Goal: Task Accomplishment & Management: Manage account settings

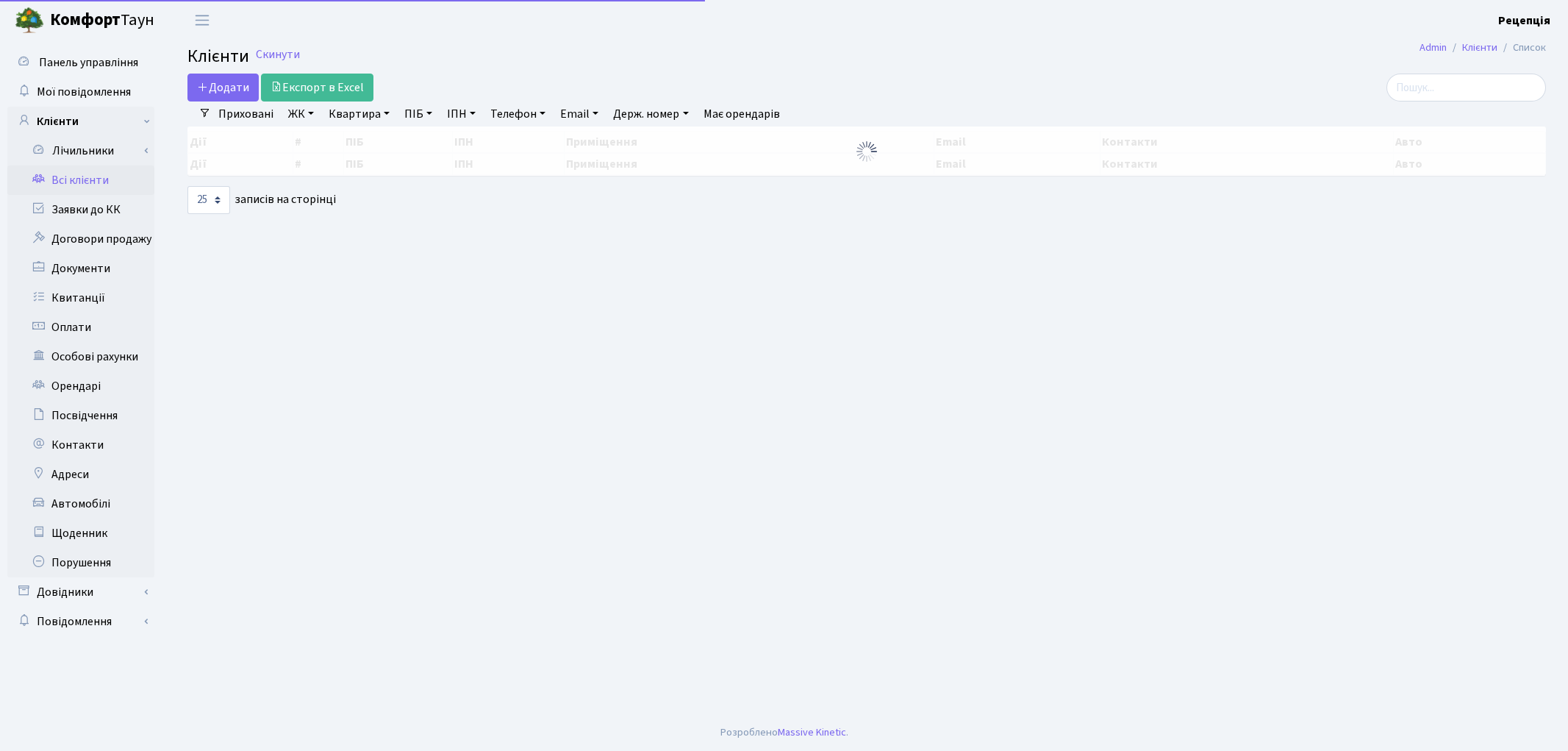
select select "25"
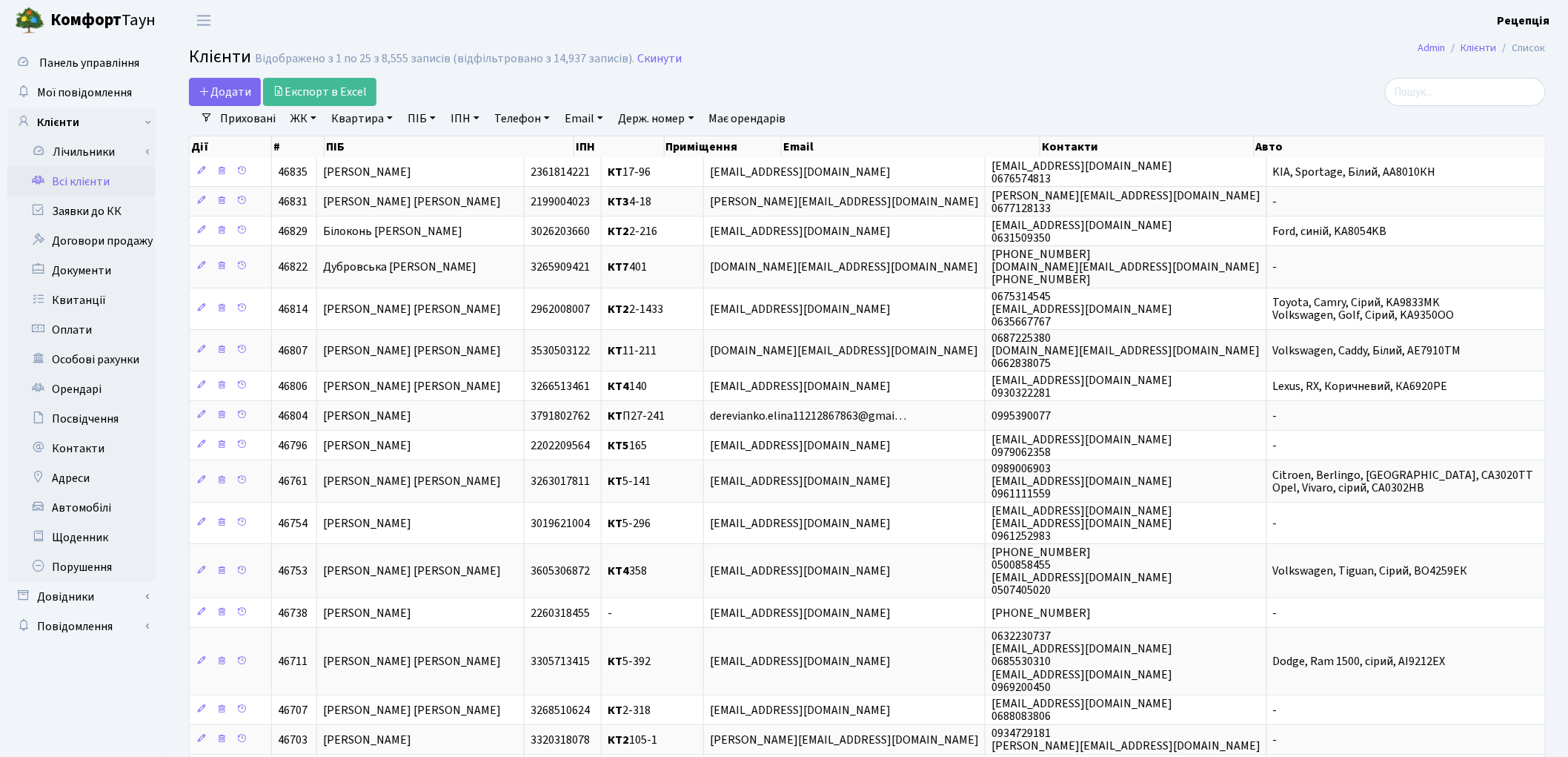
click at [302, 121] on link "ЖК" at bounding box center [304, 119] width 38 height 26
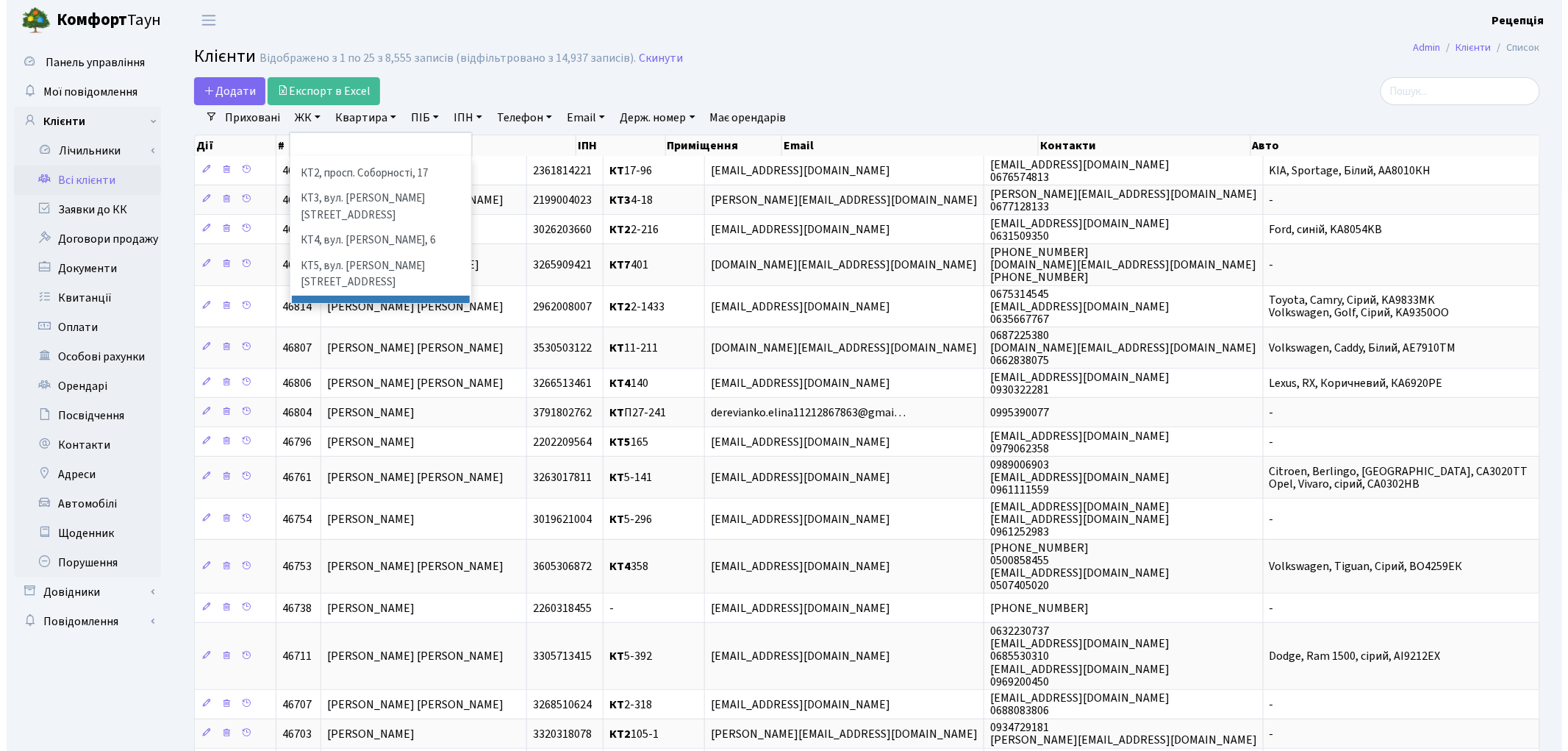
scroll to position [30, 0]
click at [402, 311] on li "КТ7, вул. [PERSON_NAME][STREET_ADDRESS]" at bounding box center [374, 332] width 178 height 42
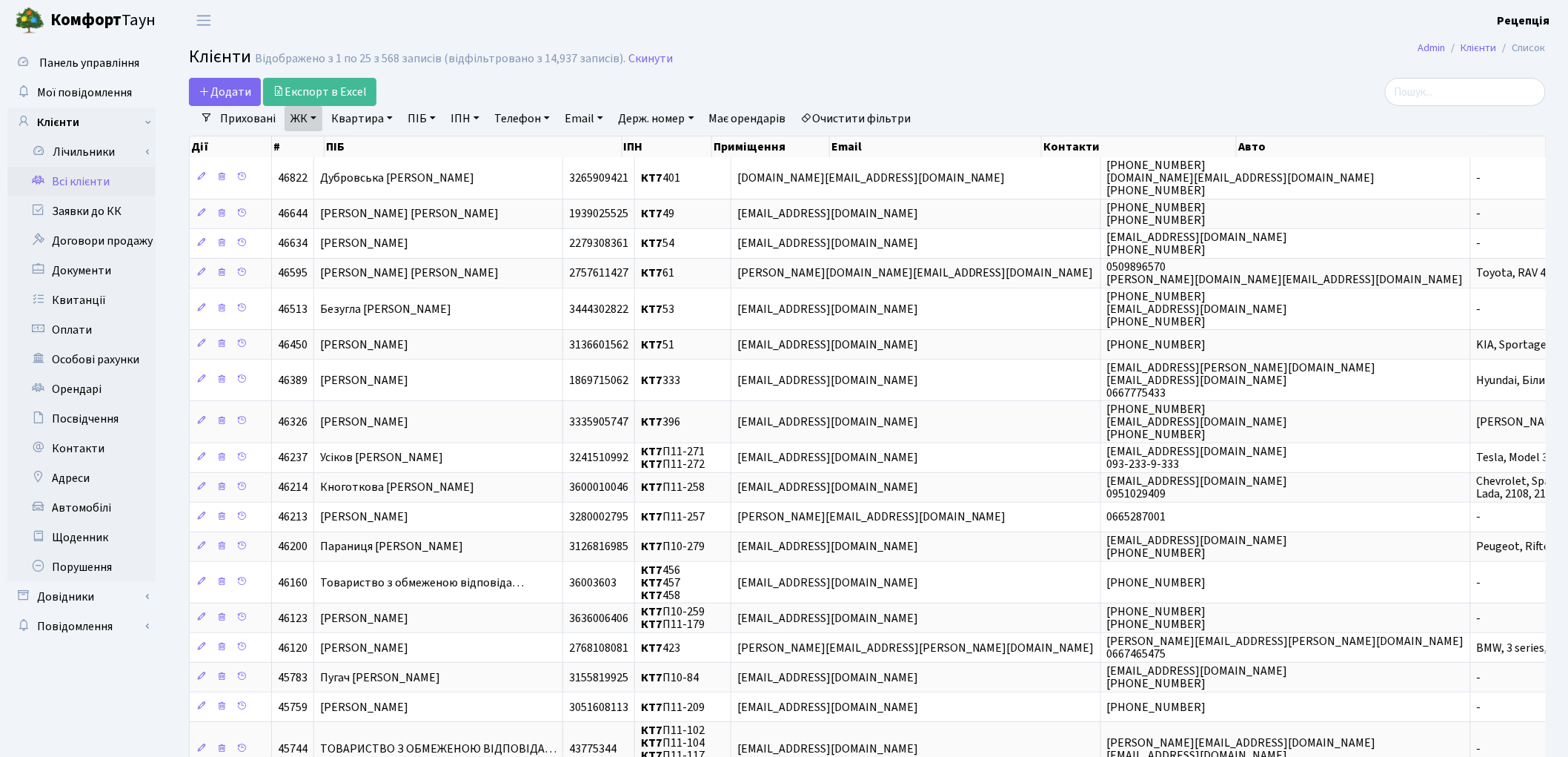
click at [375, 117] on link "Квартира" at bounding box center [362, 119] width 74 height 26
type input "G"
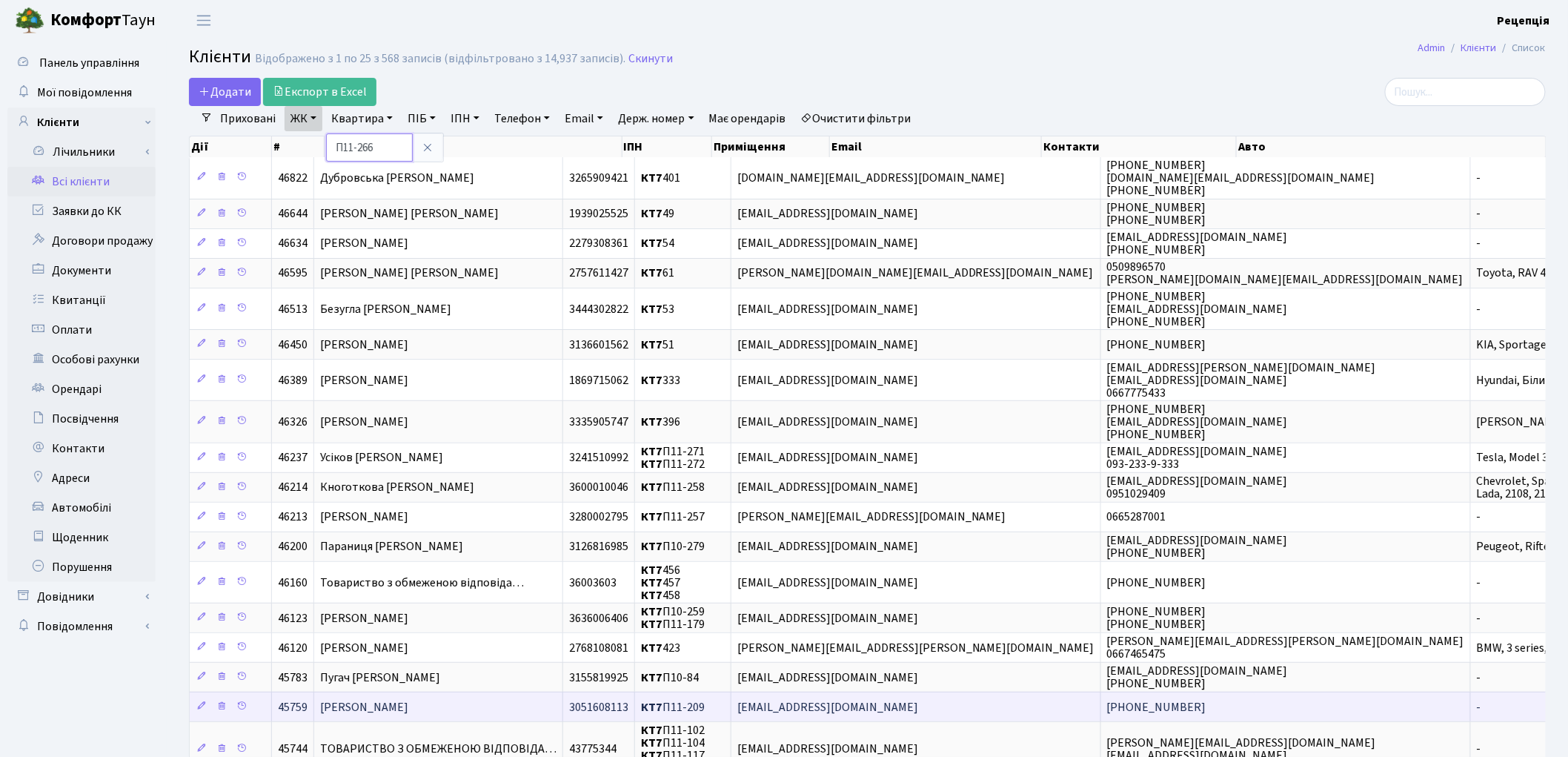
type input "П11-266"
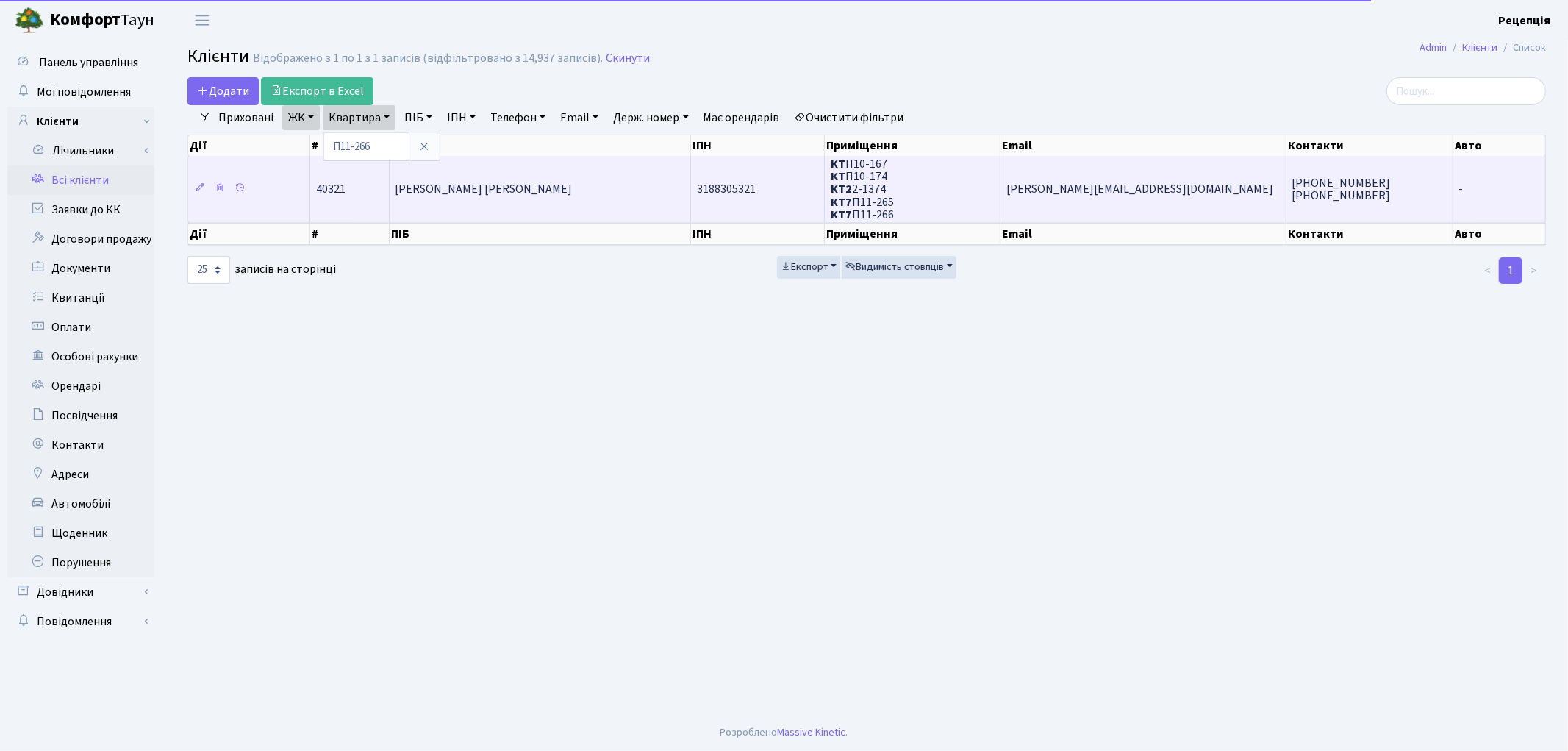
click at [562, 182] on td "[PERSON_NAME] [PERSON_NAME]" at bounding box center [541, 189] width 301 height 66
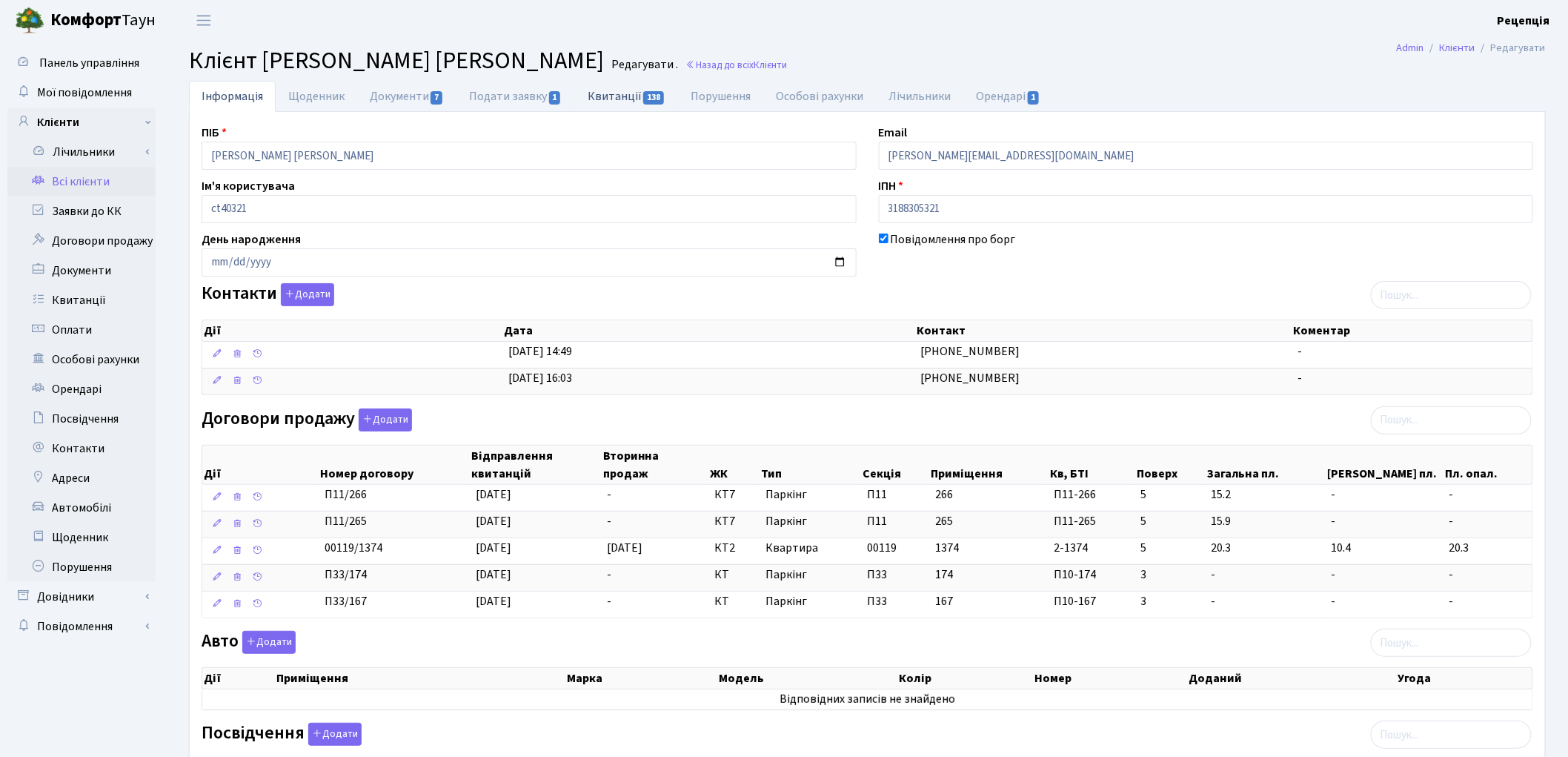
click at [612, 91] on link "Квитанції 138" at bounding box center [626, 95] width 103 height 30
select select "25"
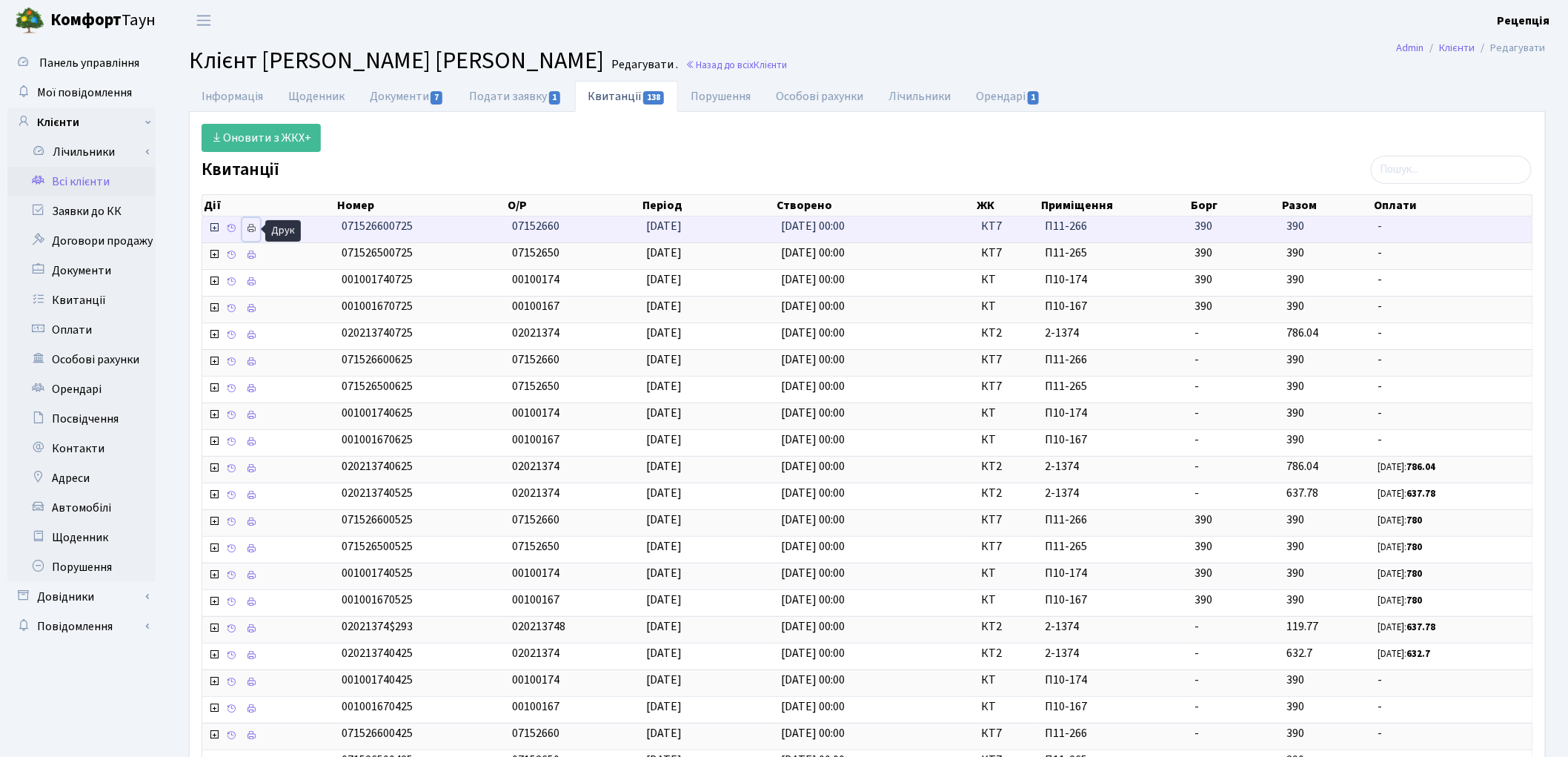
click at [256, 228] on icon at bounding box center [251, 229] width 11 height 11
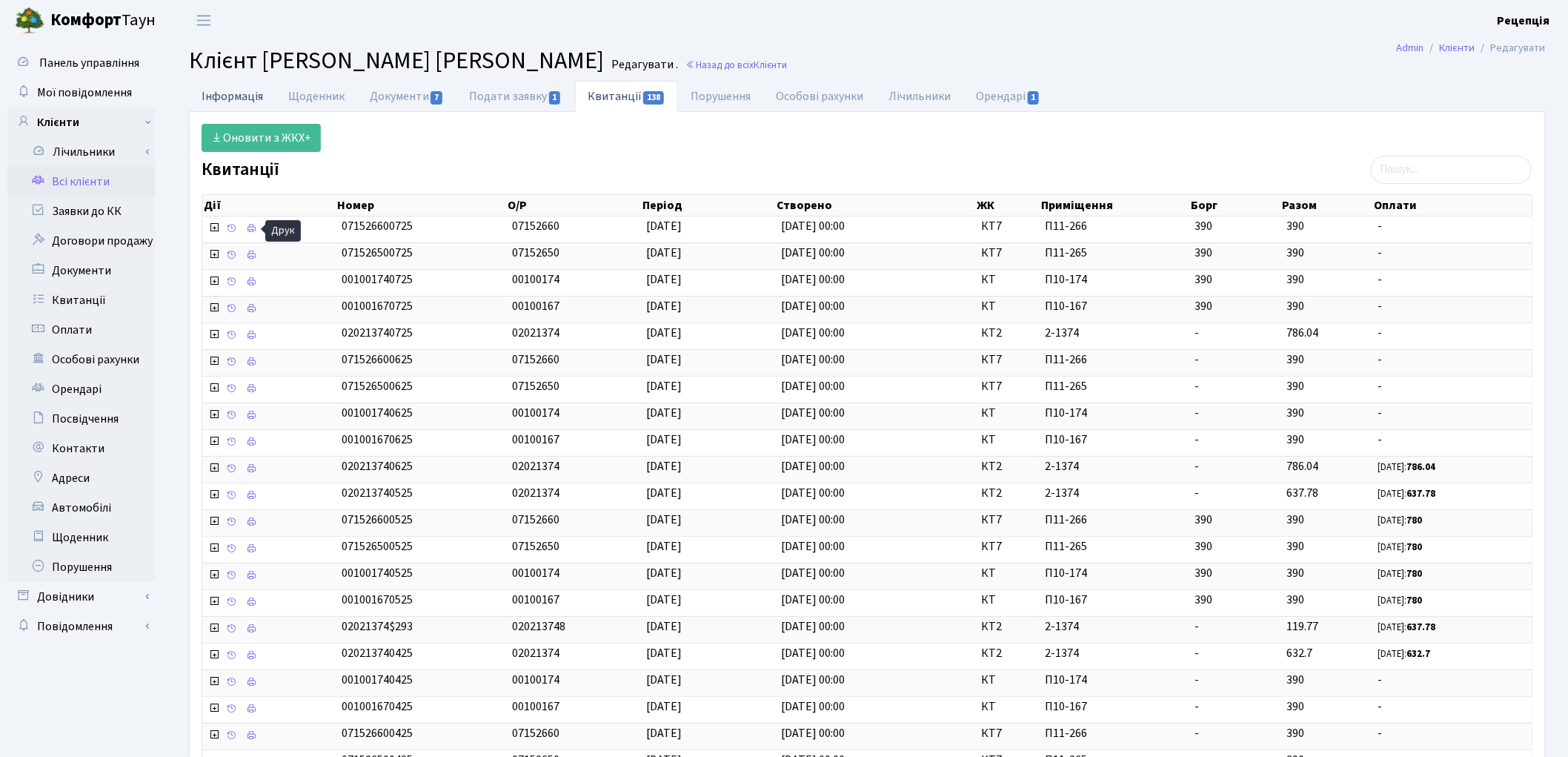
click at [248, 95] on link "Інформація" at bounding box center [232, 95] width 86 height 30
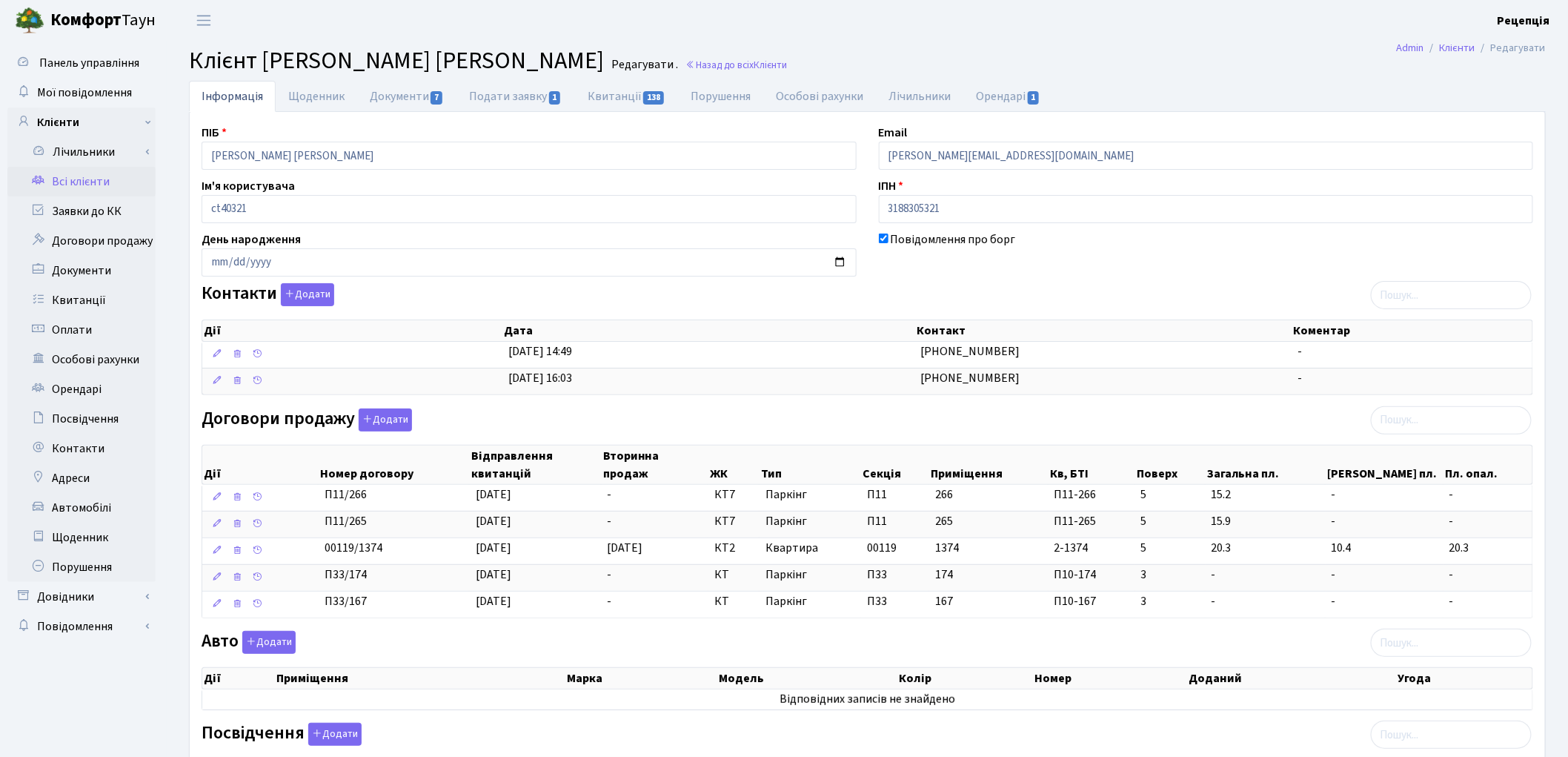
click at [78, 183] on link "Всі клієнти" at bounding box center [81, 181] width 148 height 29
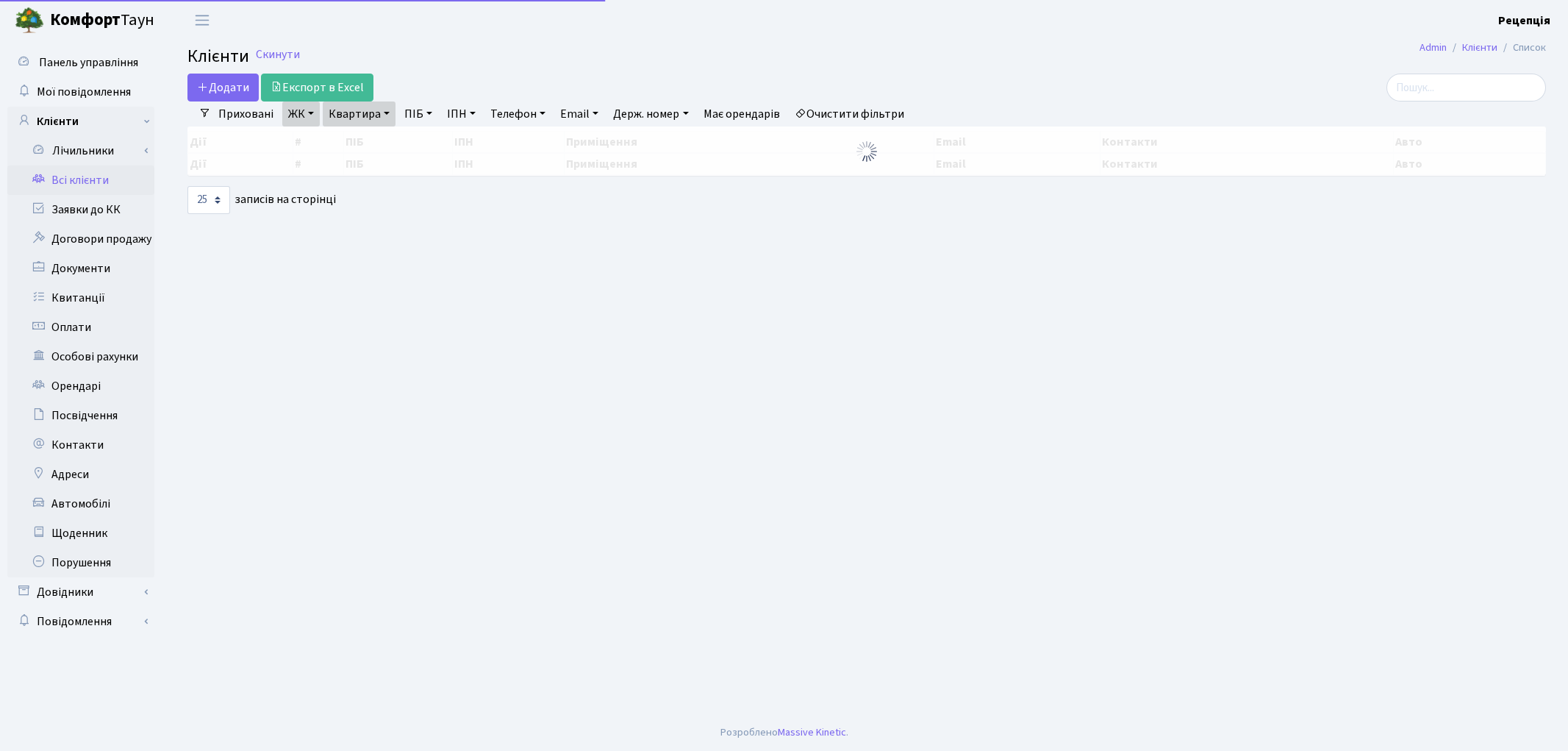
select select "25"
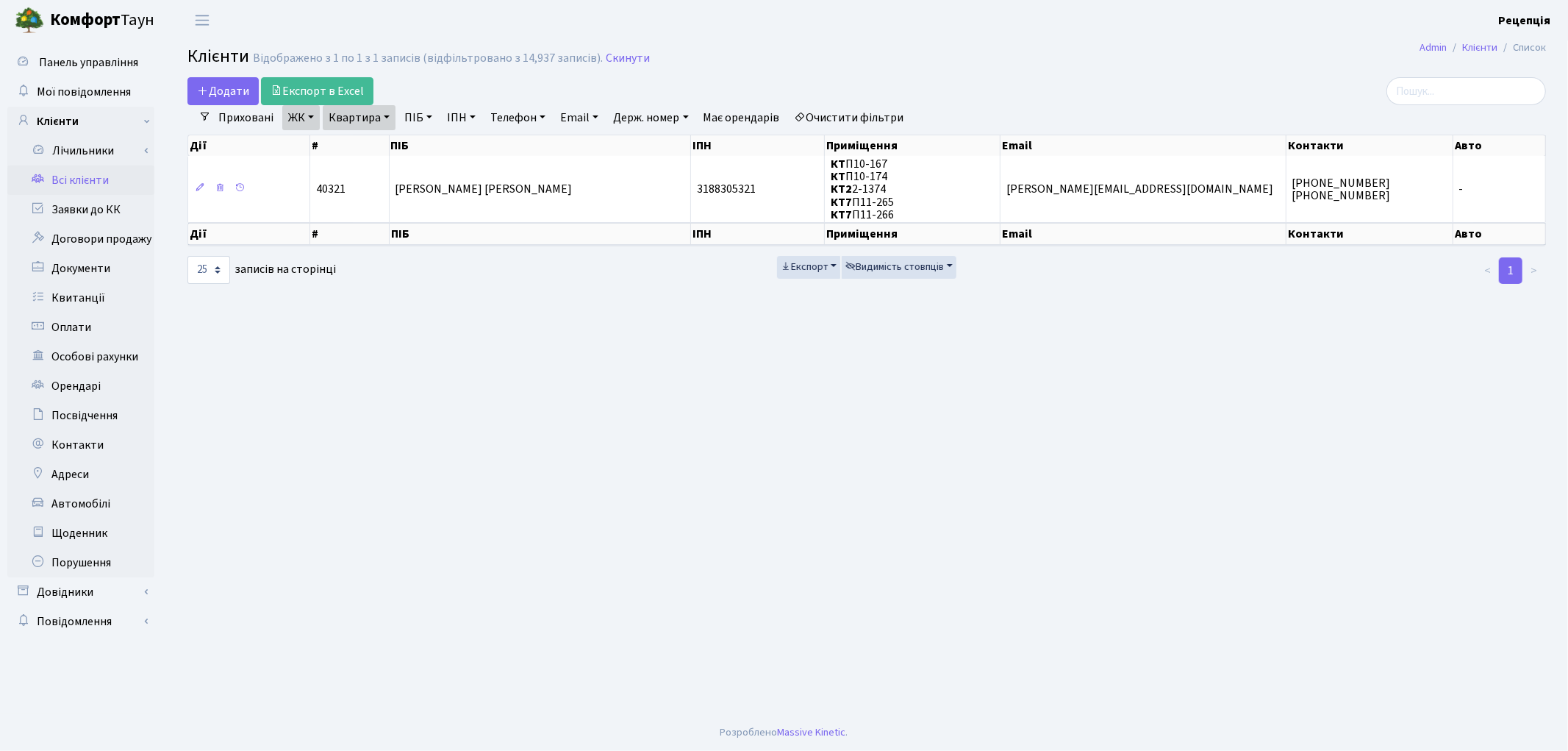
click at [872, 119] on link "Очистити фільтри" at bounding box center [849, 118] width 122 height 25
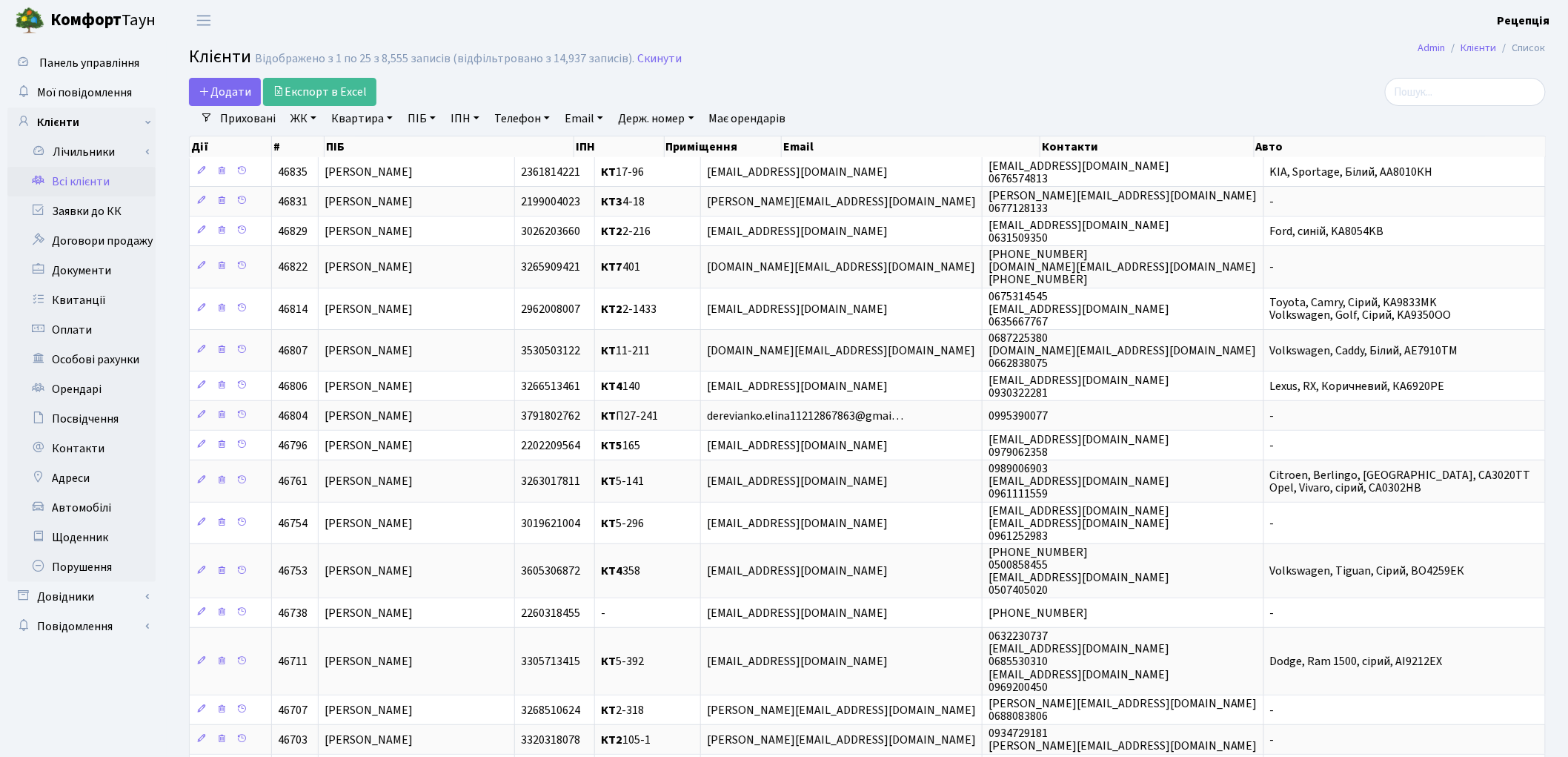
click at [298, 121] on link "ЖК" at bounding box center [304, 119] width 38 height 26
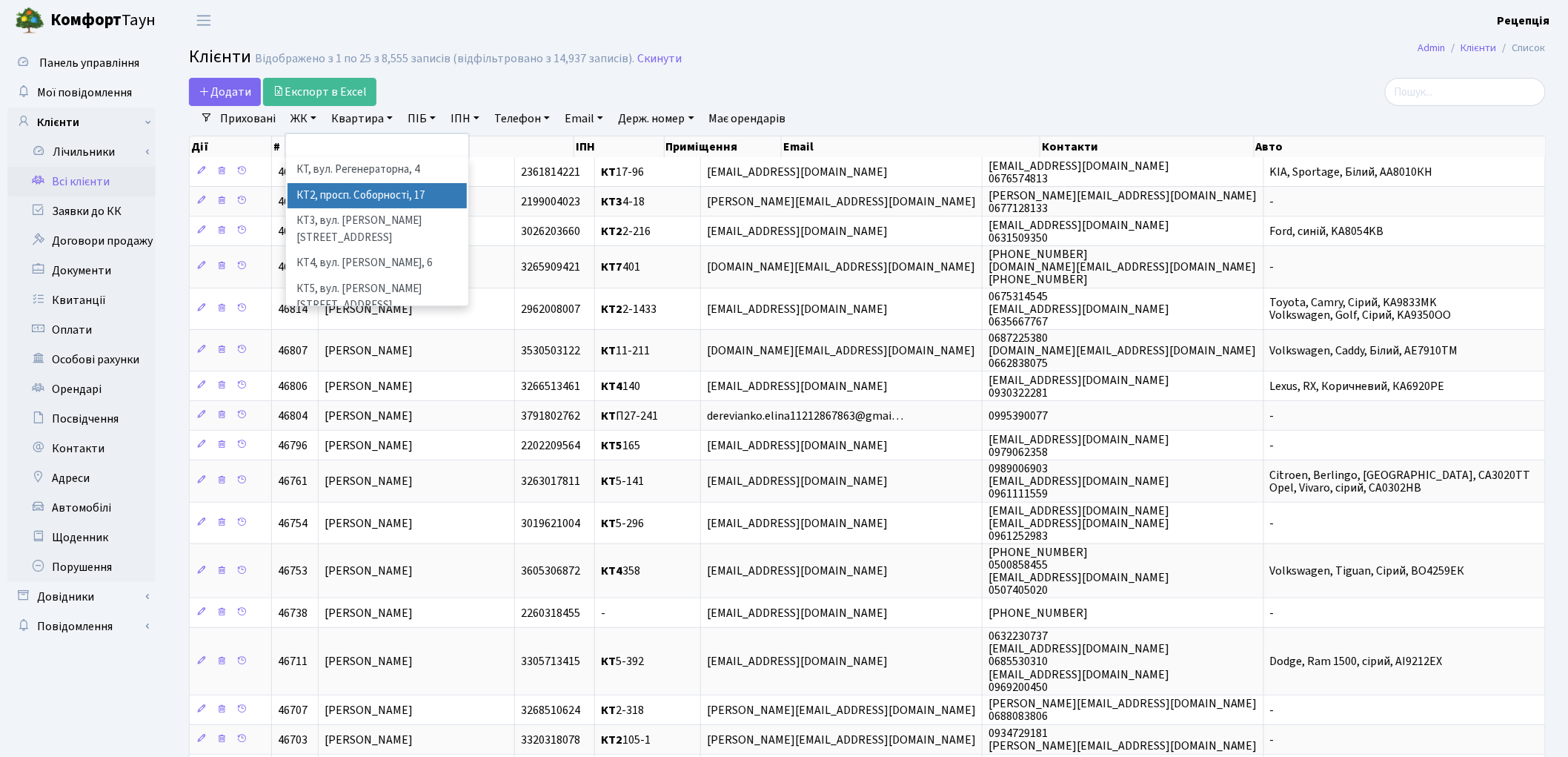
click at [373, 188] on li "КТ2, просп. Соборності, 17" at bounding box center [377, 196] width 180 height 26
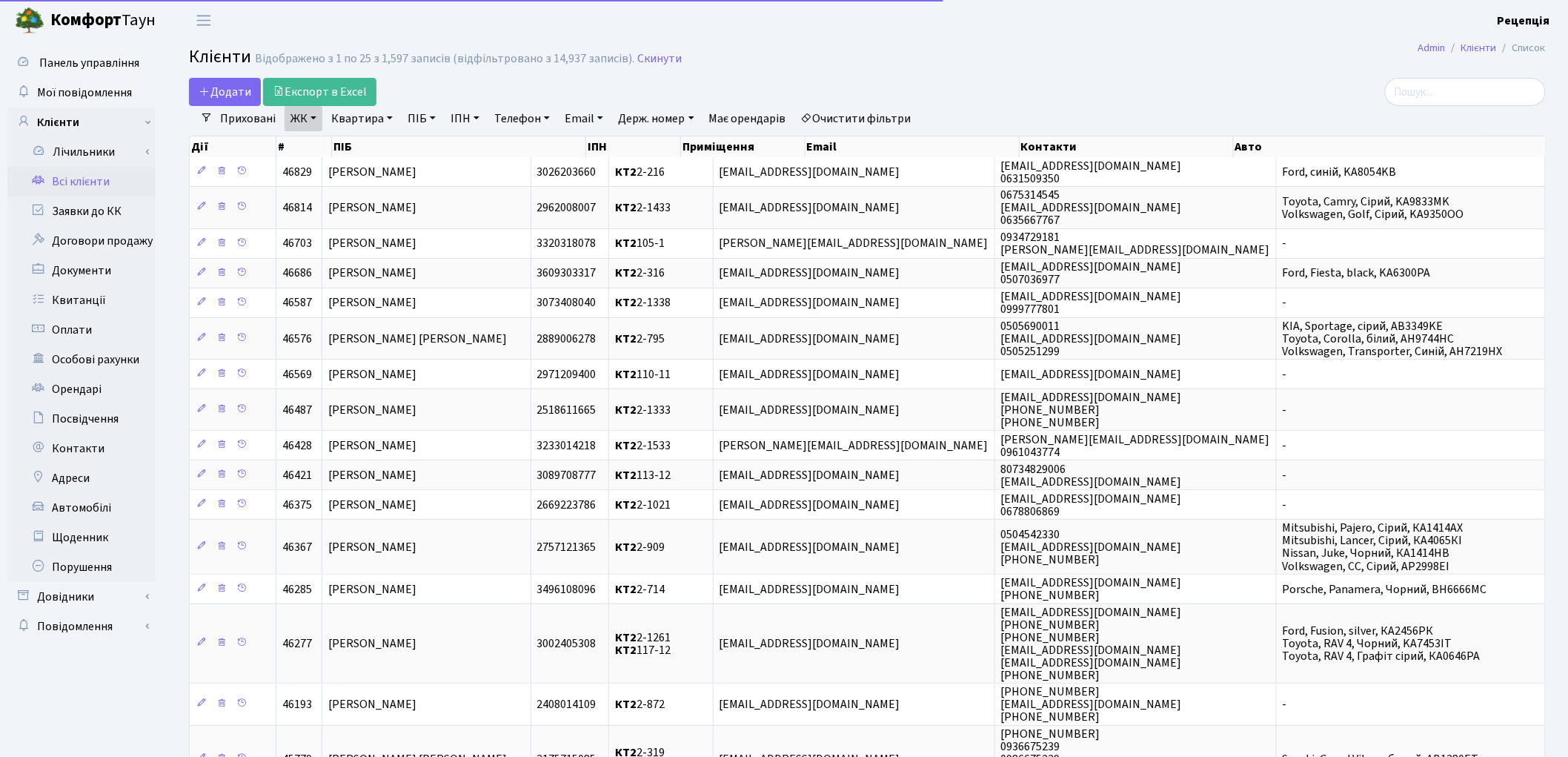
click at [371, 117] on link "Квартира" at bounding box center [362, 119] width 74 height 26
type input "2-133"
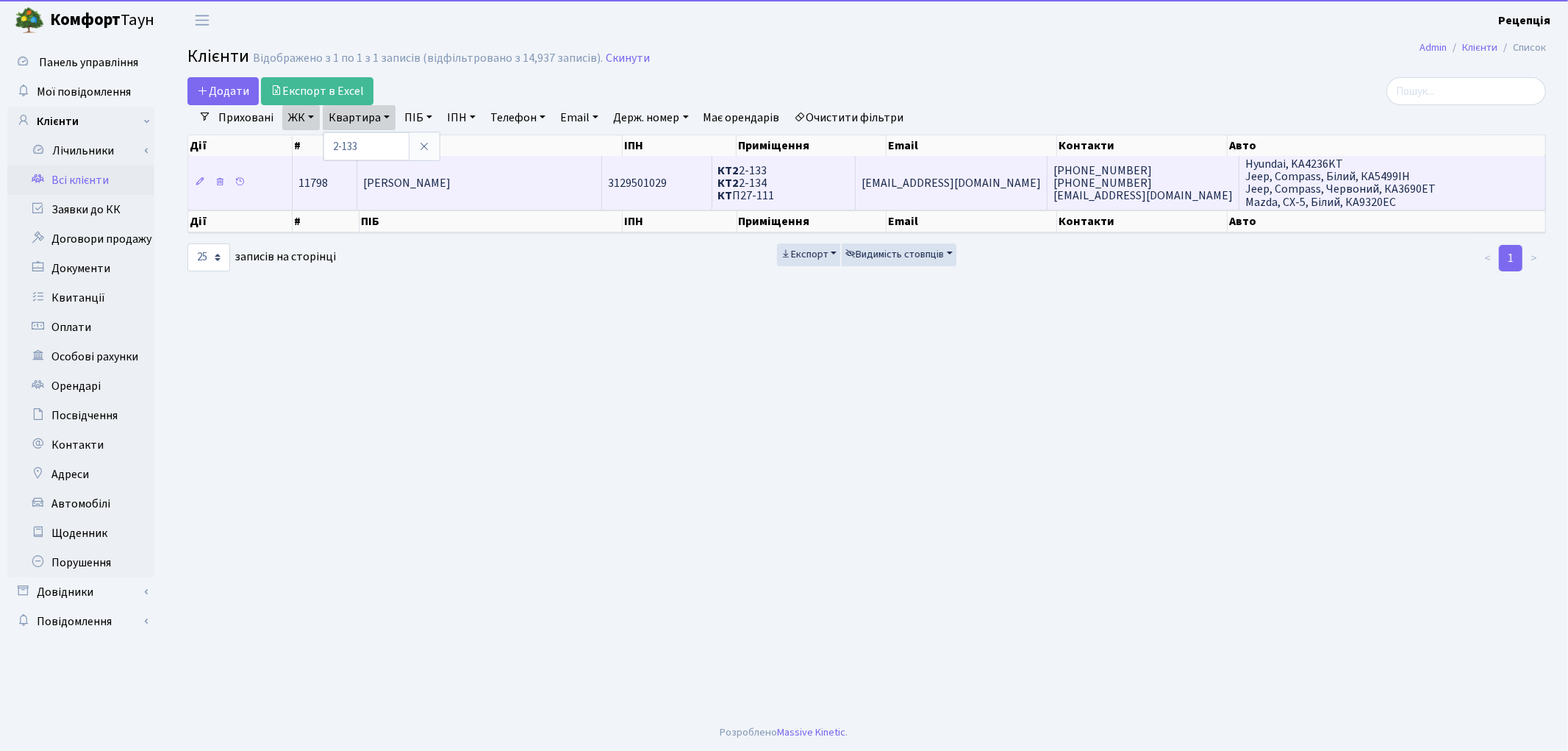
click at [450, 181] on span "[PERSON_NAME]" at bounding box center [406, 183] width 87 height 16
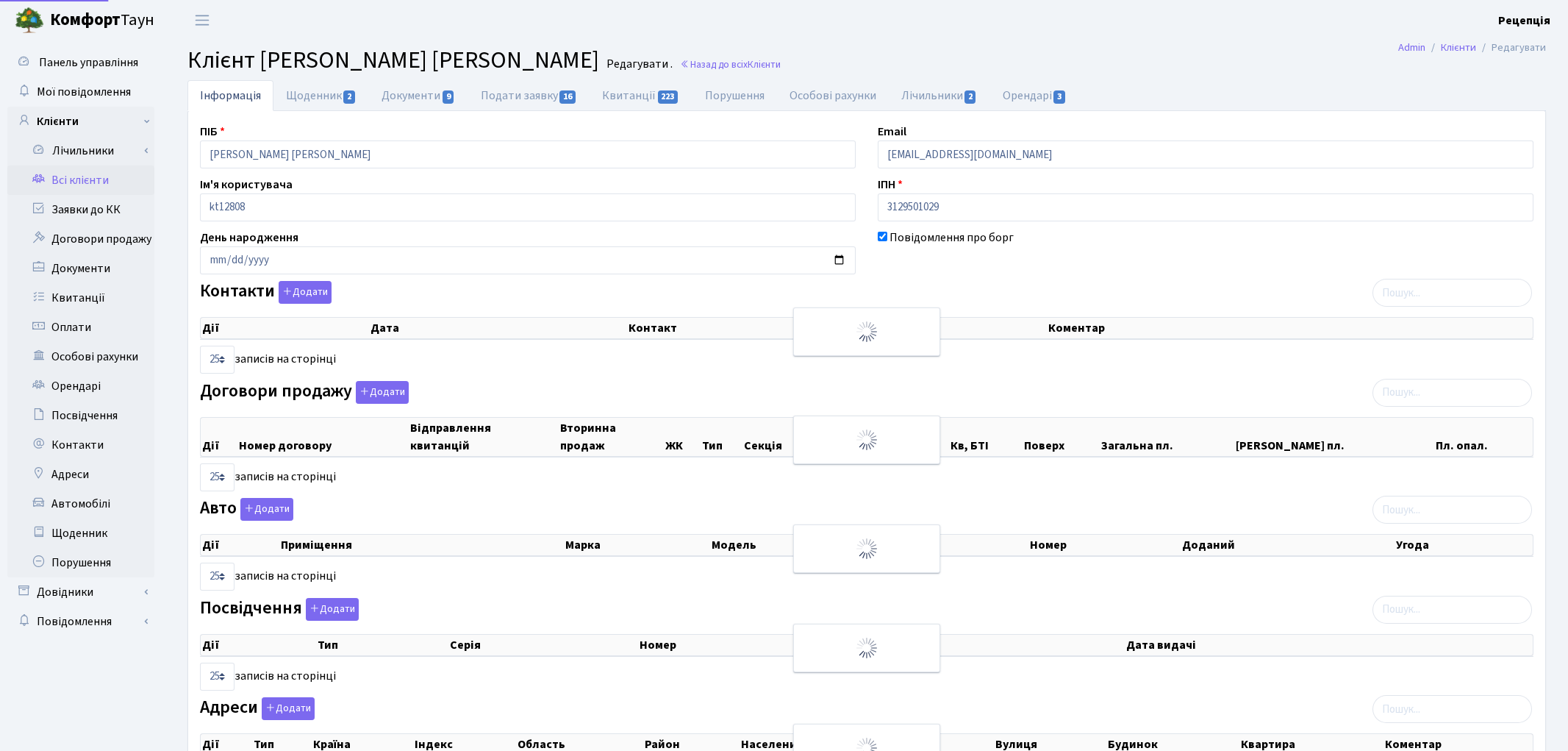
select select "25"
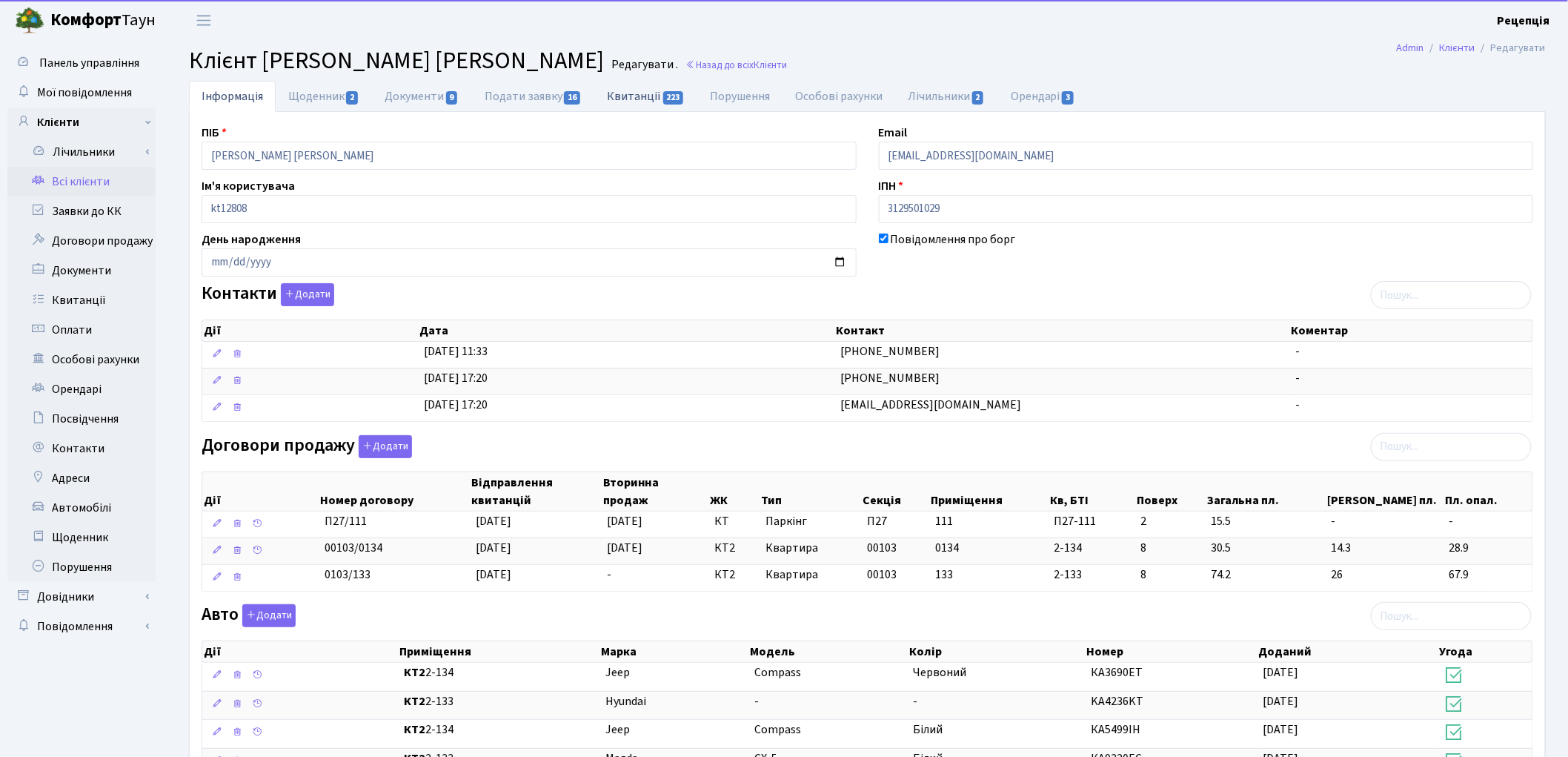
click at [625, 101] on link "Квитанції 223" at bounding box center [646, 95] width 103 height 30
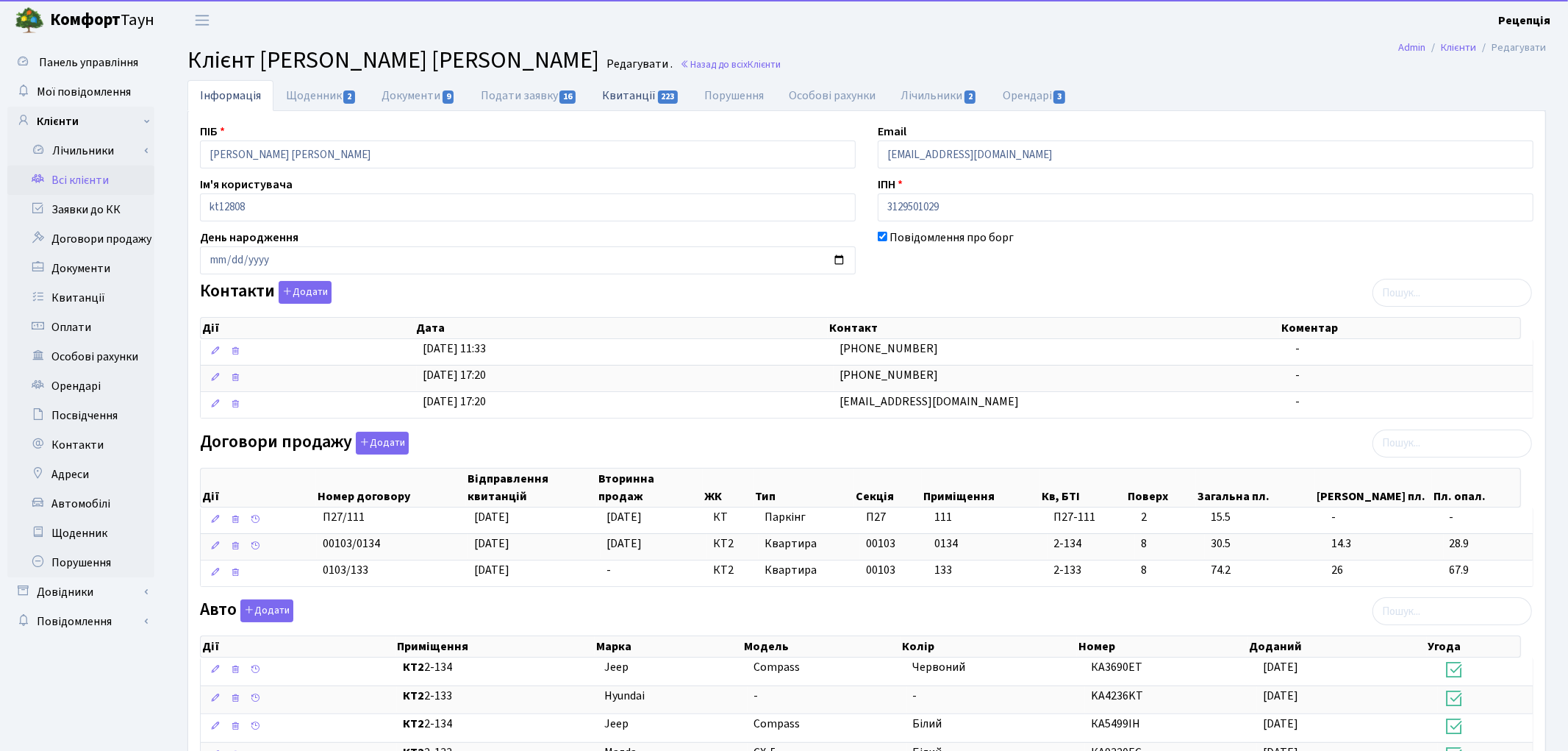
select select "25"
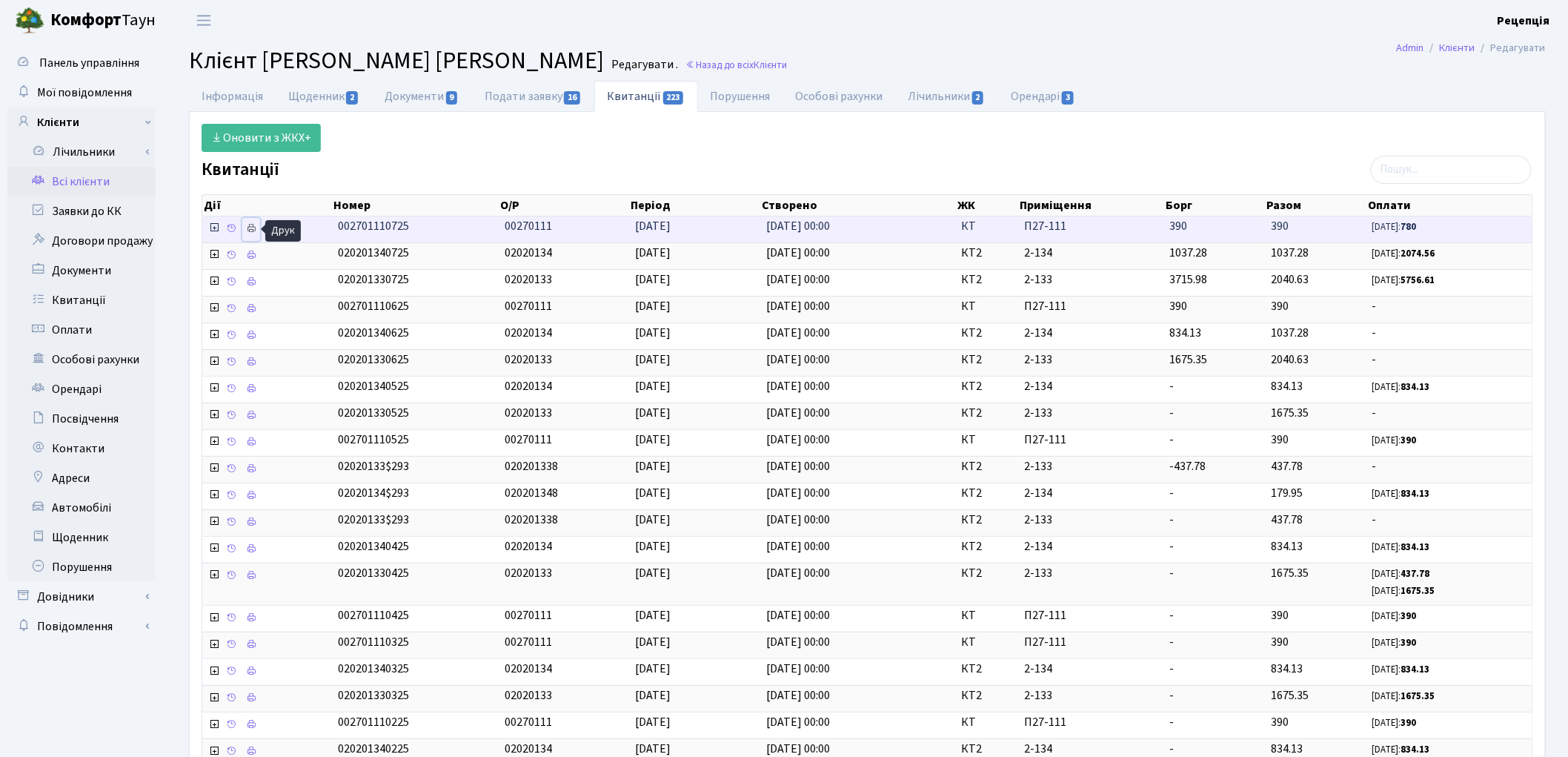
click at [250, 232] on icon at bounding box center [251, 229] width 11 height 11
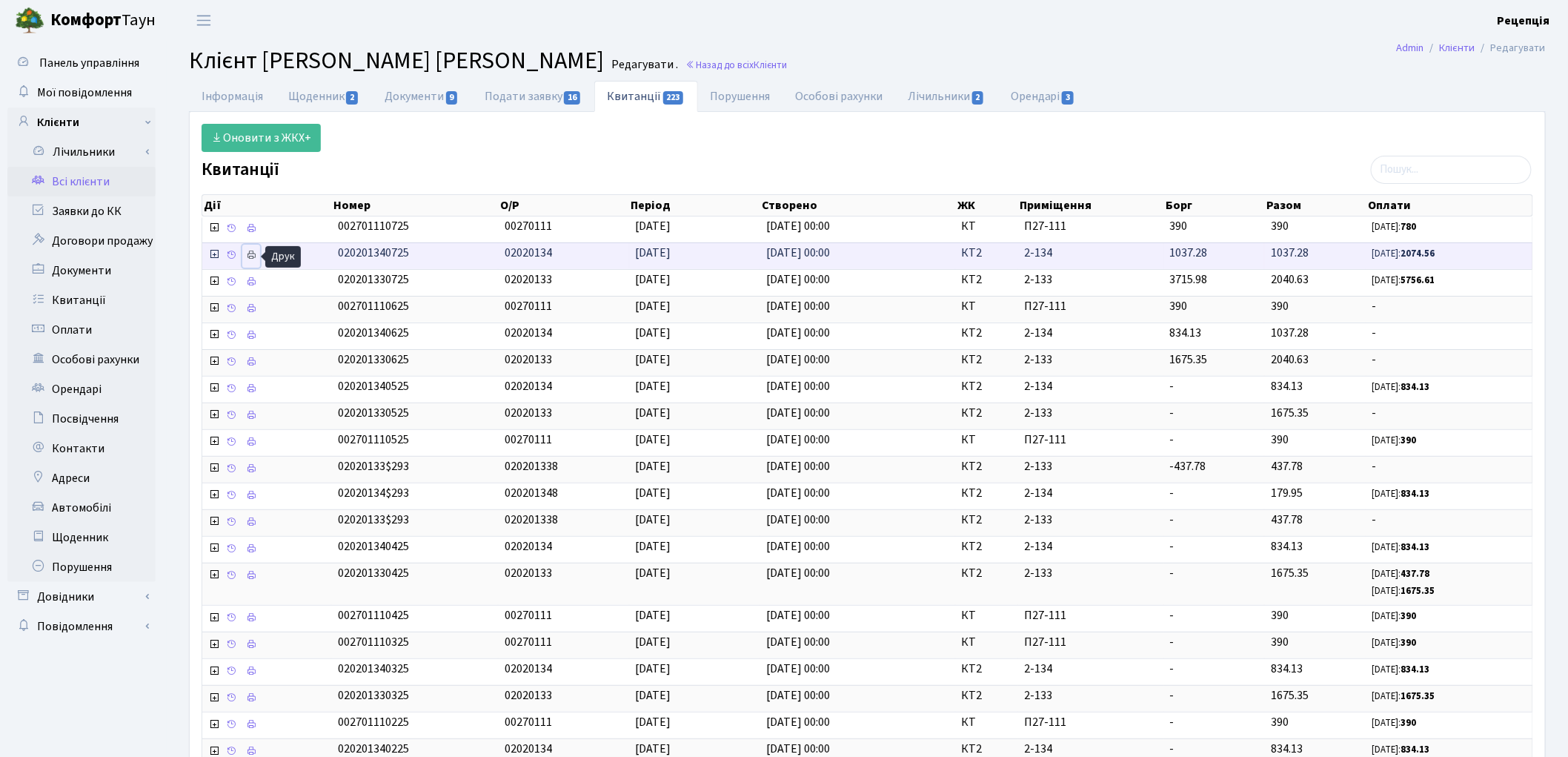
click at [256, 256] on icon at bounding box center [251, 255] width 11 height 11
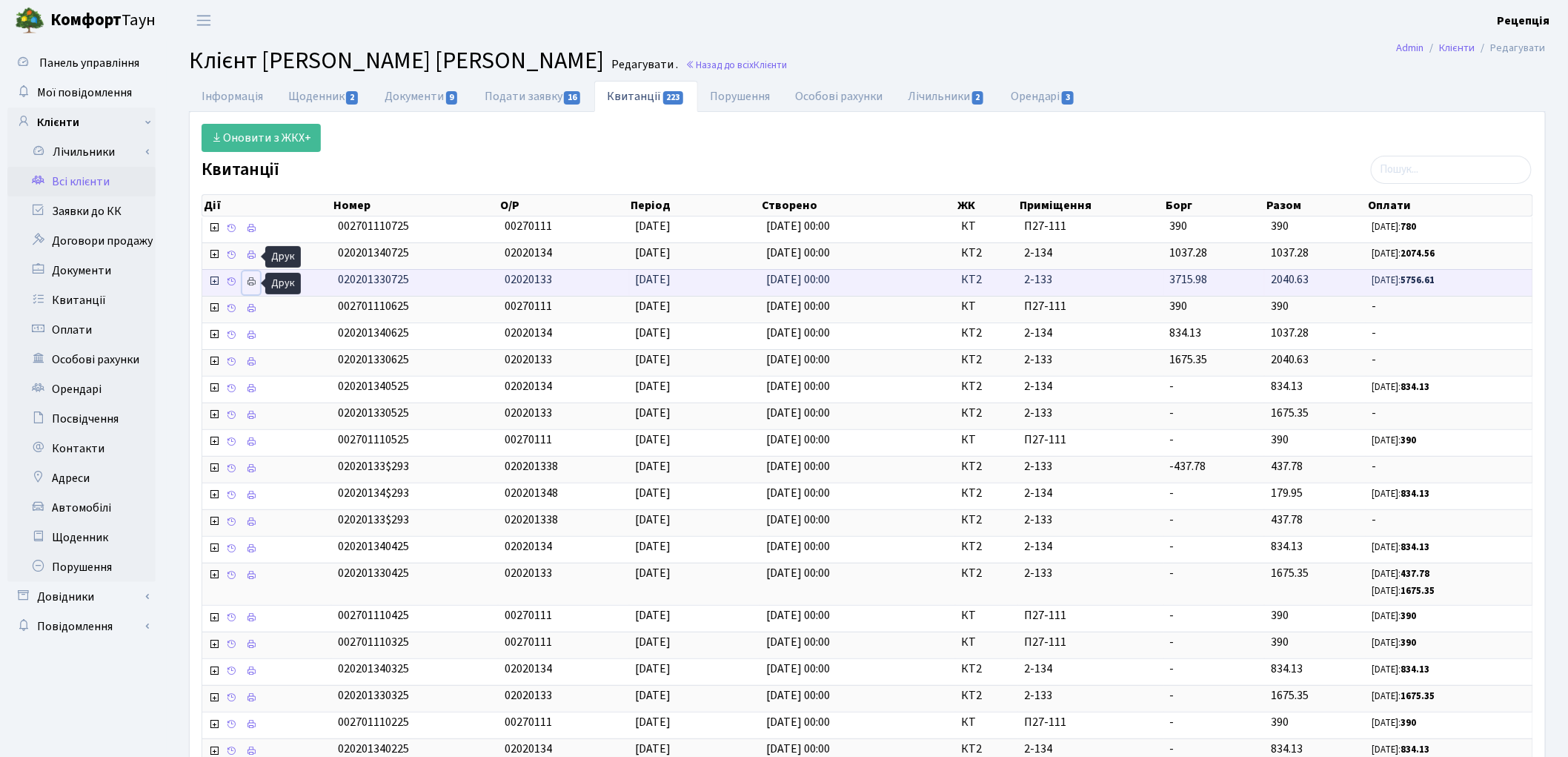
click at [257, 283] on link at bounding box center [251, 283] width 18 height 23
